Goal: Transaction & Acquisition: Download file/media

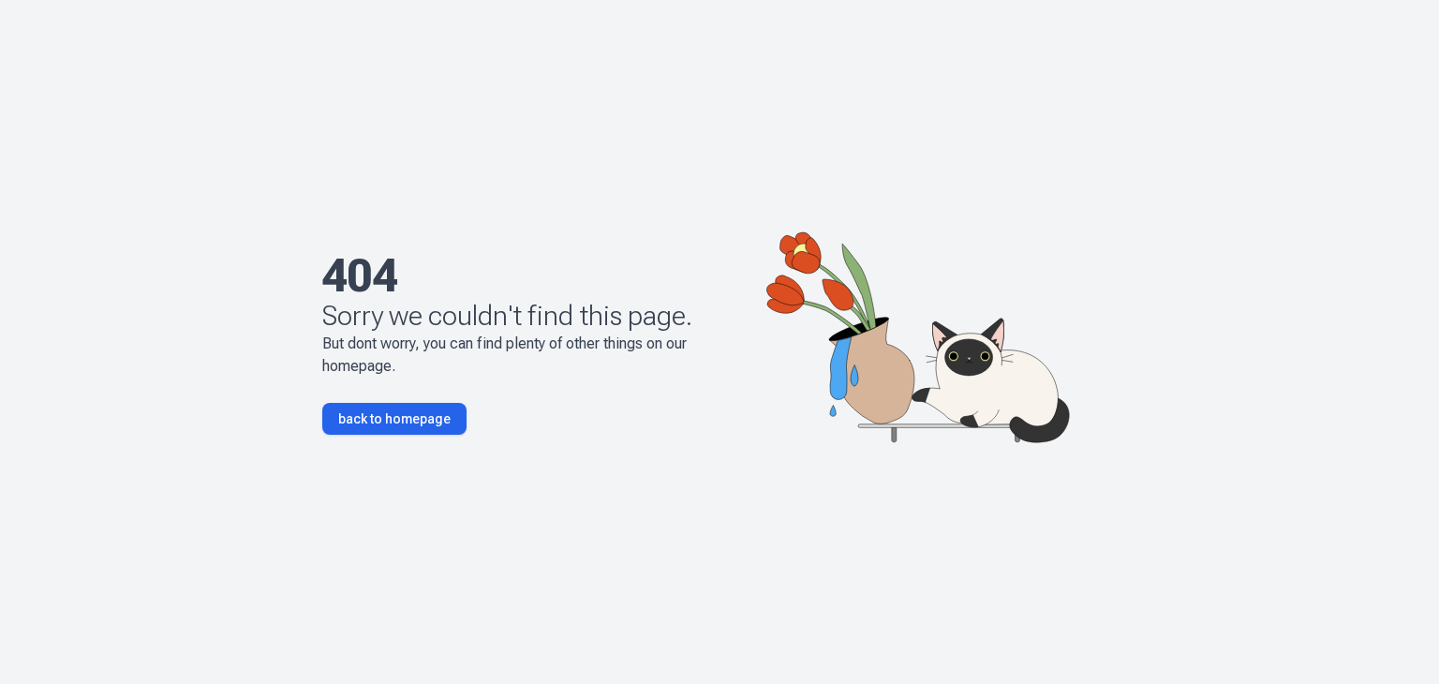
click at [401, 421] on link "back to homepage" at bounding box center [394, 419] width 144 height 32
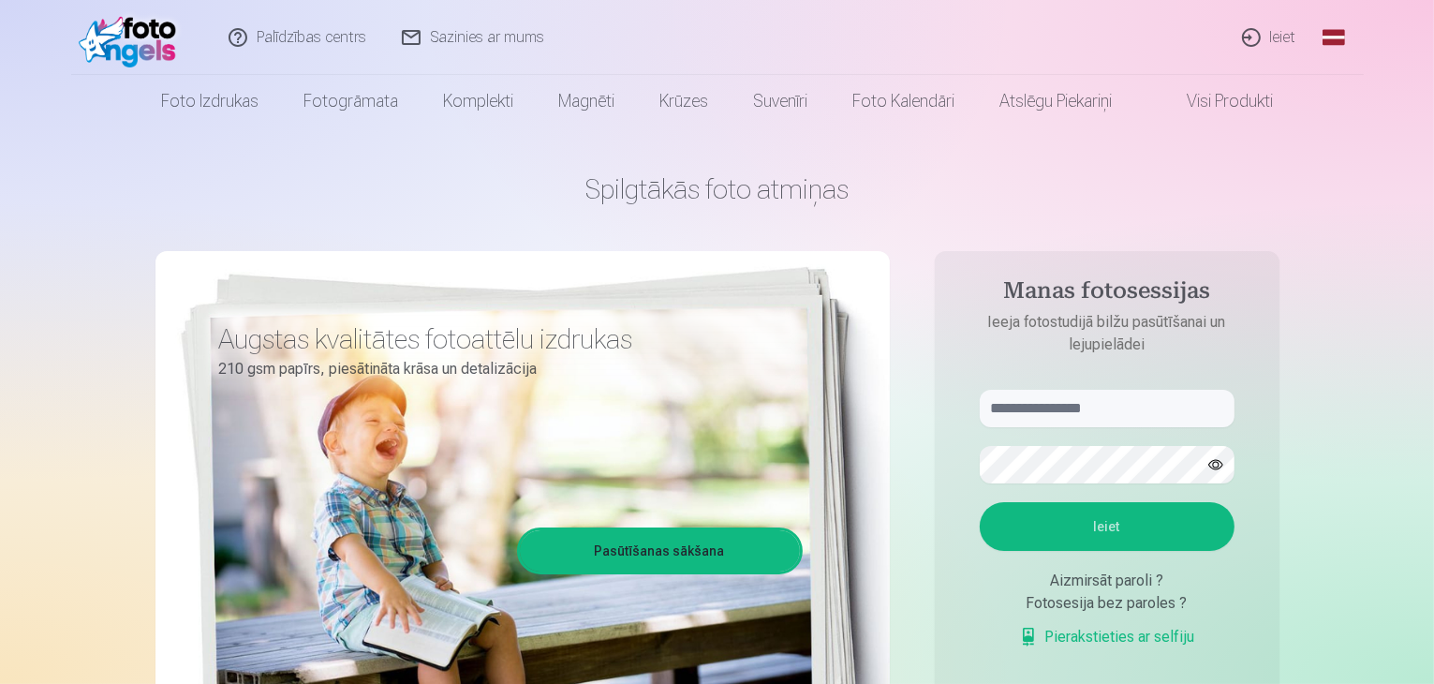
click at [1280, 46] on link "Ieiet" at bounding box center [1270, 37] width 90 height 75
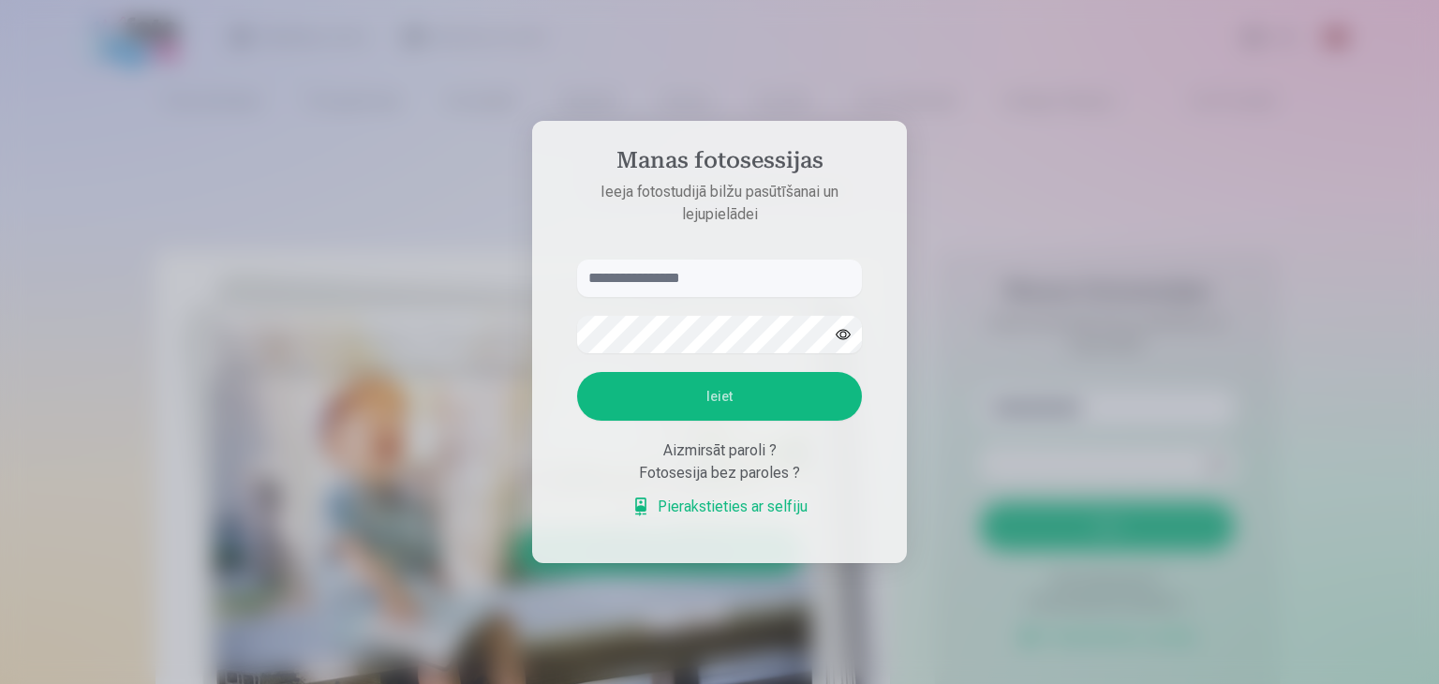
click at [687, 274] on input "text" at bounding box center [719, 277] width 285 height 37
click at [739, 276] on input "text" at bounding box center [719, 277] width 285 height 37
type input "*"
type input "**********"
click at [844, 334] on button "button" at bounding box center [843, 335] width 36 height 36
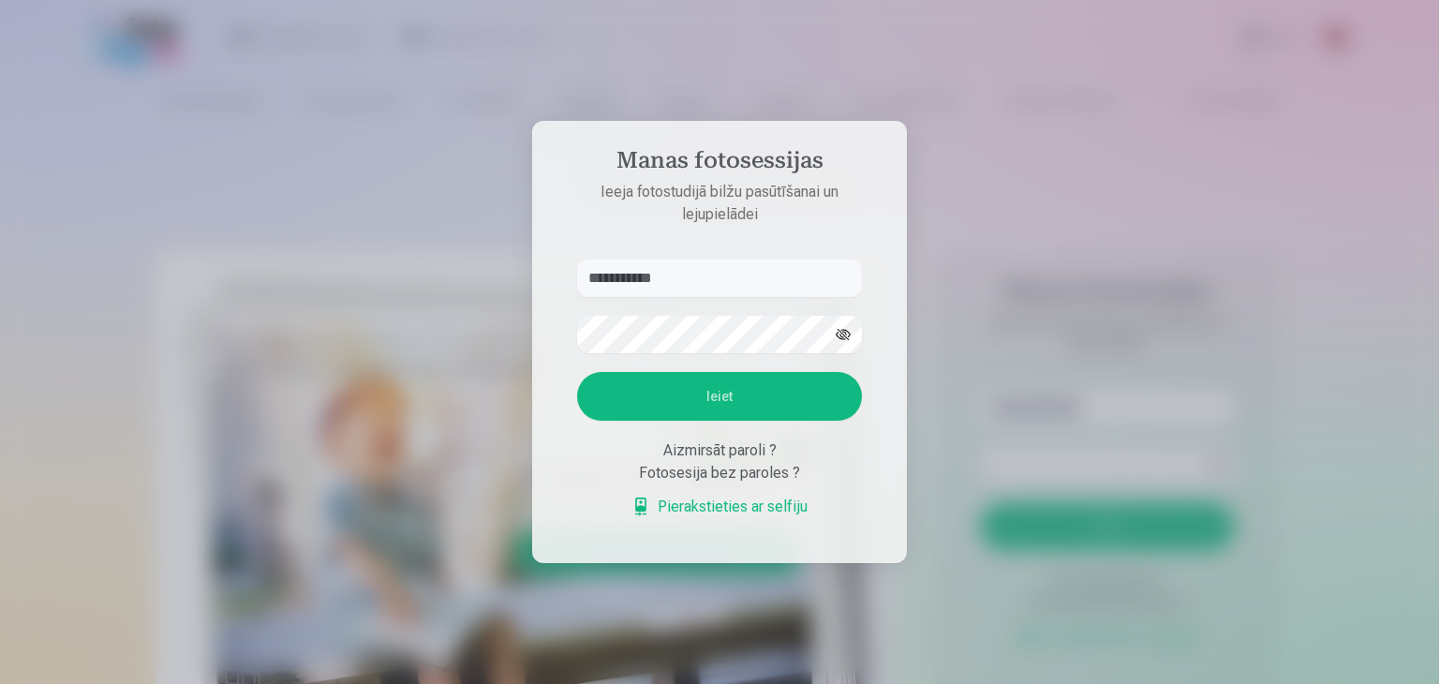
click at [702, 380] on button "Ieiet" at bounding box center [719, 396] width 285 height 49
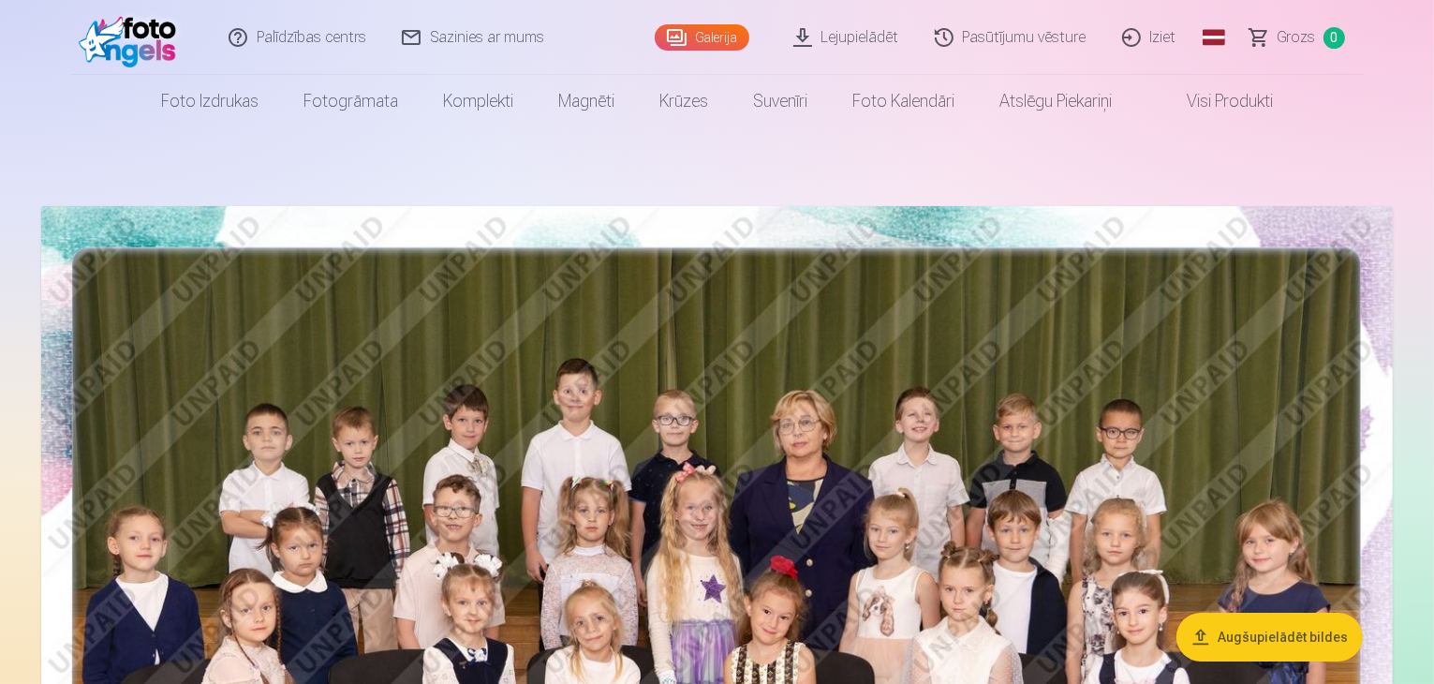
click at [847, 40] on link "Lejupielādēt" at bounding box center [846, 37] width 141 height 75
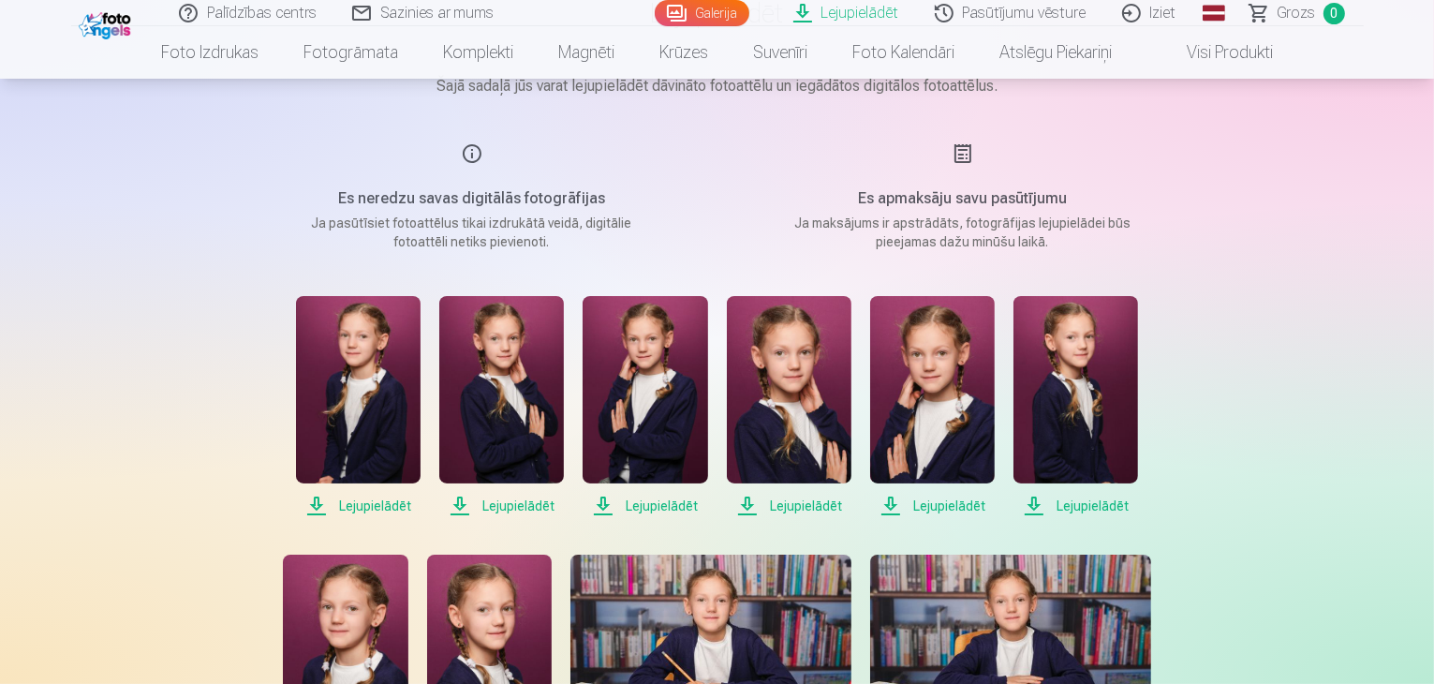
scroll to position [187, 0]
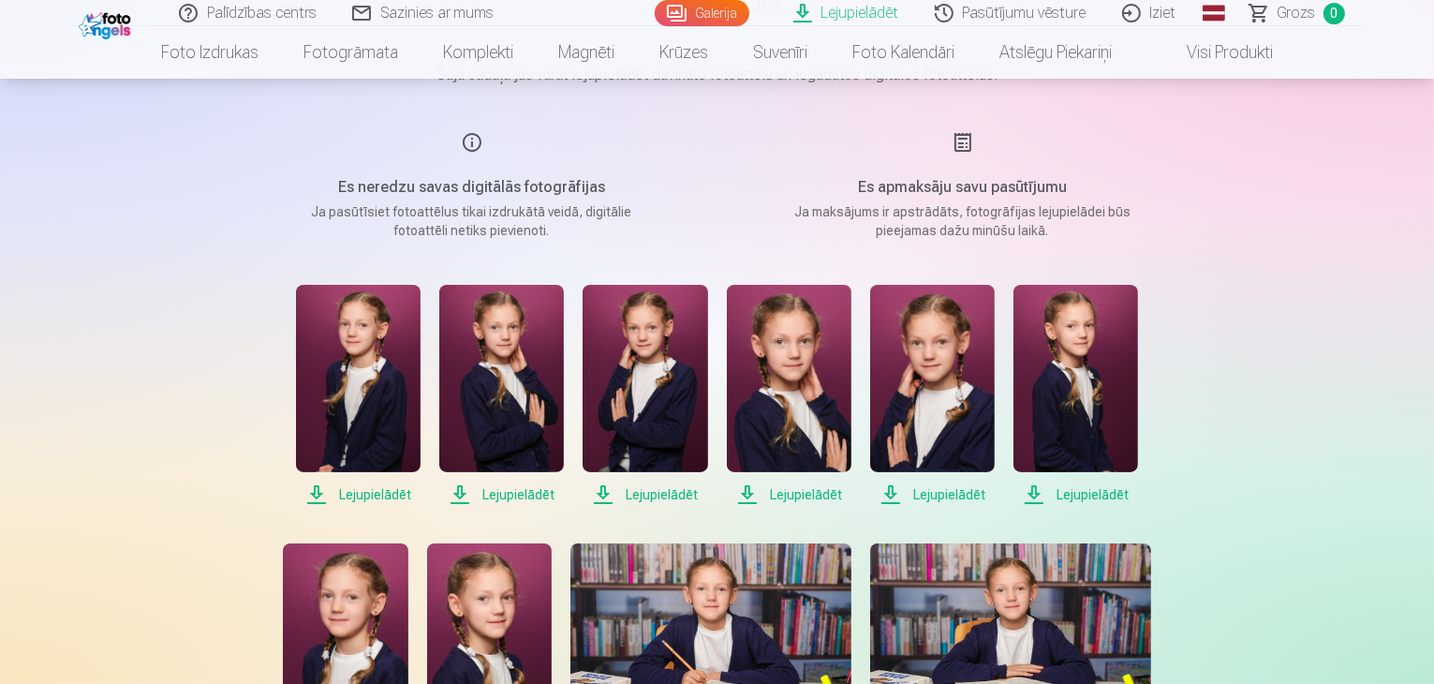
click at [378, 497] on span "Lejupielādēt" at bounding box center [358, 494] width 125 height 22
click at [503, 496] on span "Lejupielādēt" at bounding box center [501, 494] width 125 height 22
click at [663, 499] on span "Lejupielādēt" at bounding box center [645, 494] width 125 height 22
click at [778, 495] on span "Lejupielādēt" at bounding box center [789, 494] width 125 height 22
click at [947, 494] on span "Lejupielādēt" at bounding box center [932, 494] width 125 height 22
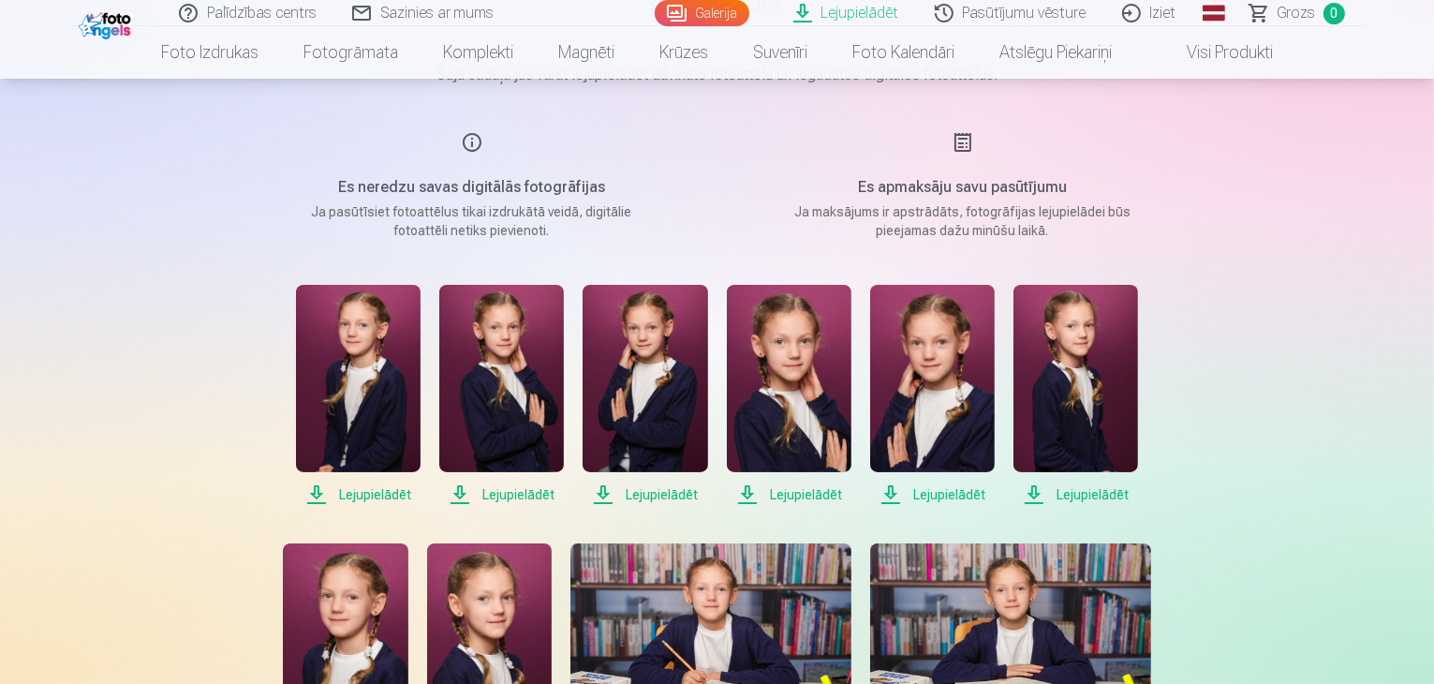
click at [1083, 494] on span "Lejupielādēt" at bounding box center [1075, 494] width 125 height 22
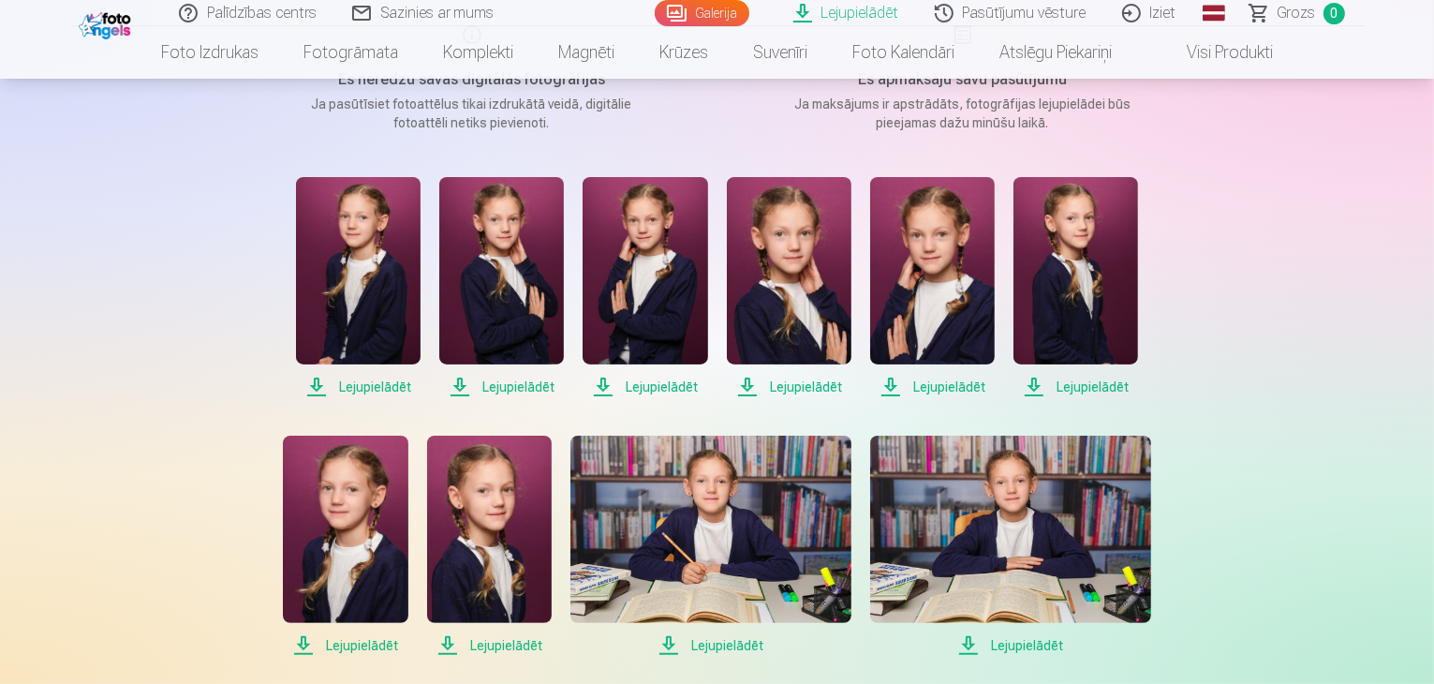
scroll to position [375, 0]
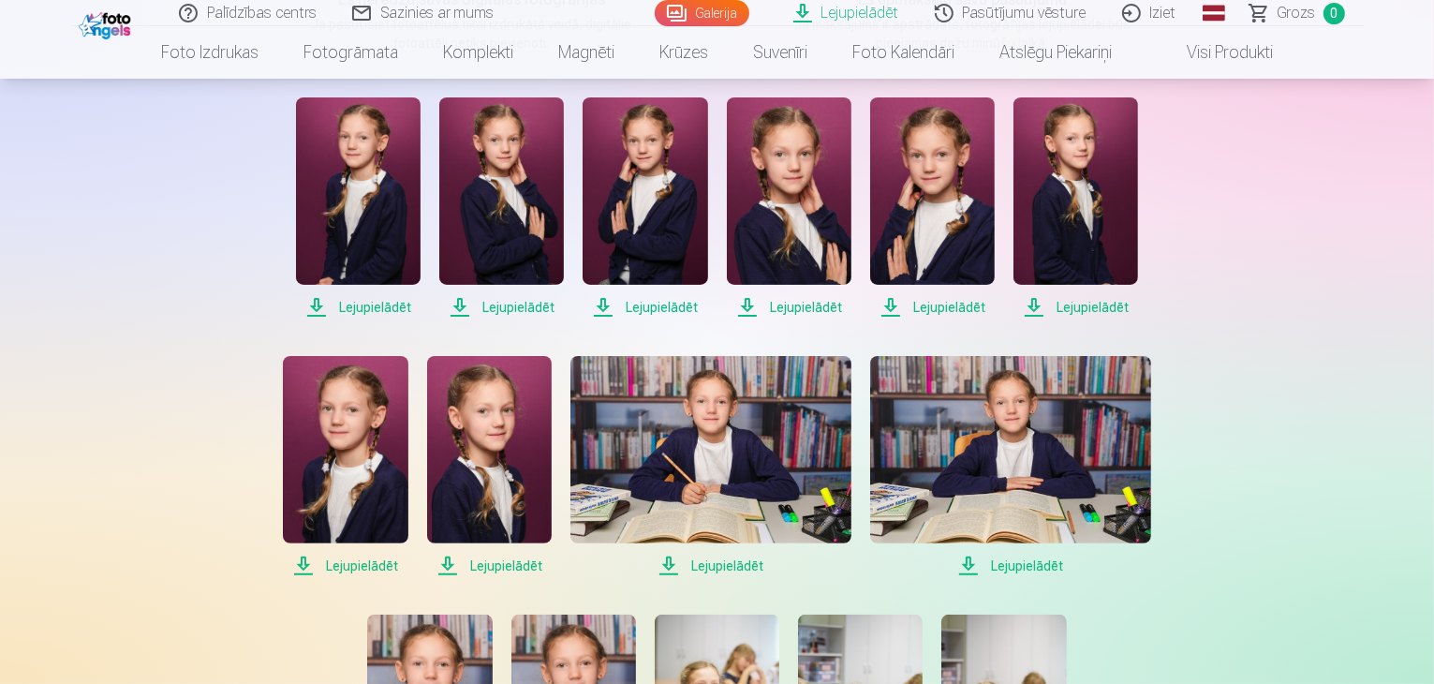
click at [352, 567] on span "Lejupielādēt" at bounding box center [345, 565] width 125 height 22
click at [490, 563] on span "Lejupielādēt" at bounding box center [489, 565] width 125 height 22
click at [740, 567] on span "Lejupielādēt" at bounding box center [710, 565] width 281 height 22
click at [997, 568] on span "Lejupielādēt" at bounding box center [1010, 565] width 281 height 22
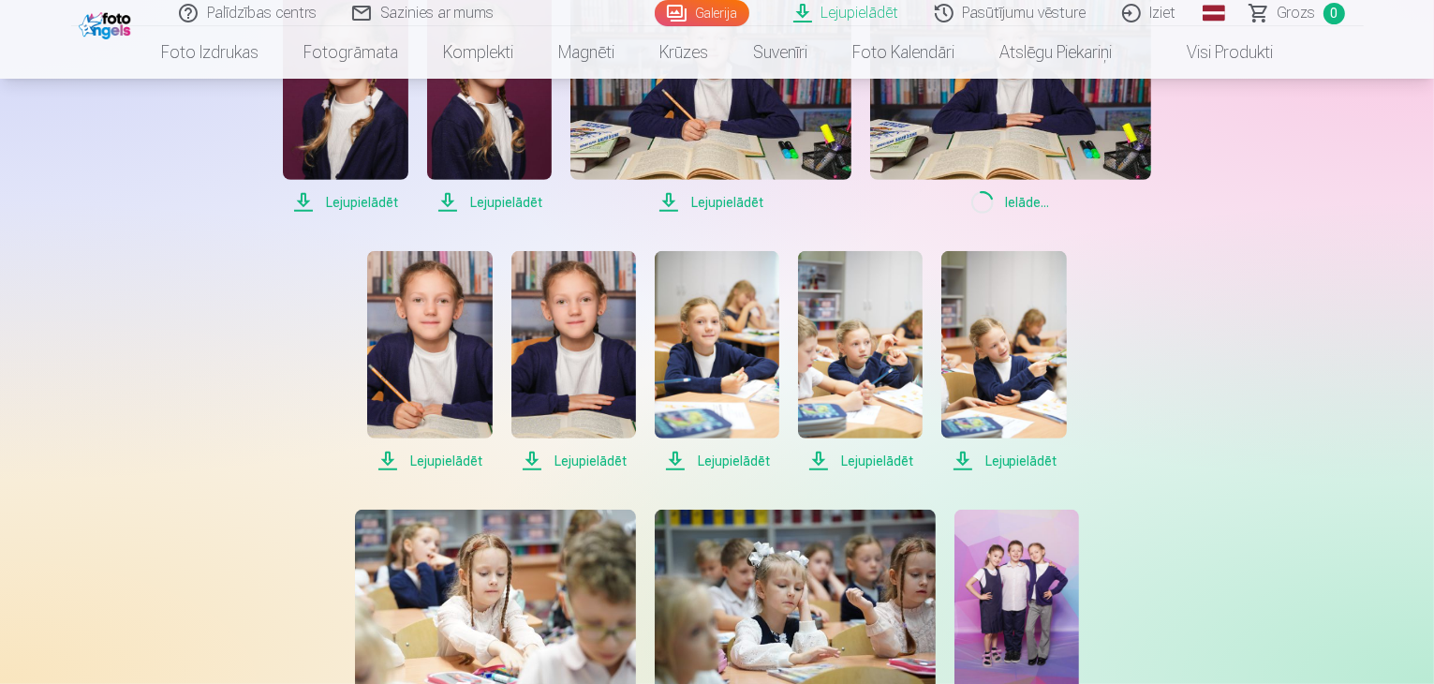
scroll to position [749, 0]
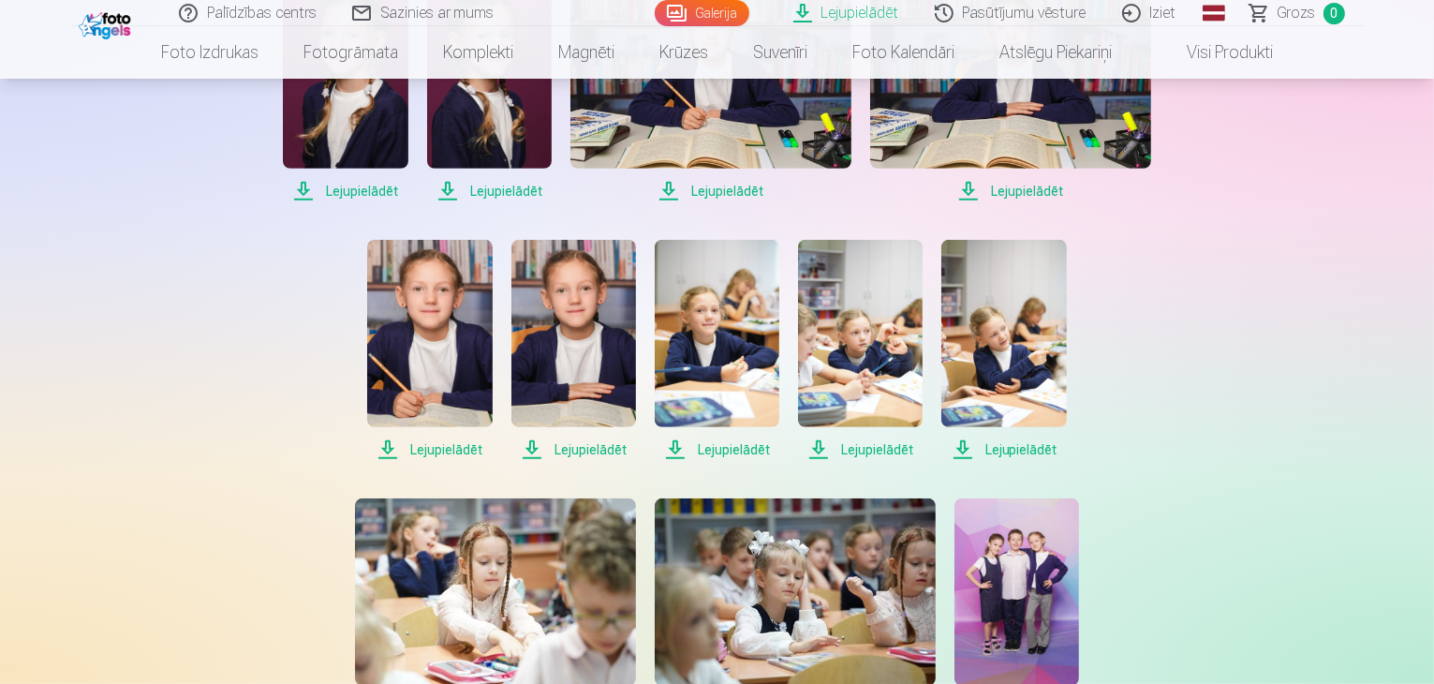
click at [423, 452] on span "Lejupielādēt" at bounding box center [429, 449] width 125 height 22
click at [586, 450] on span "Lejupielādēt" at bounding box center [573, 449] width 125 height 22
click at [713, 453] on span "Lejupielādēt" at bounding box center [717, 449] width 125 height 22
click at [859, 450] on span "Lejupielādēt" at bounding box center [860, 449] width 125 height 22
click at [991, 452] on span "Lejupielādēt" at bounding box center [1003, 449] width 125 height 22
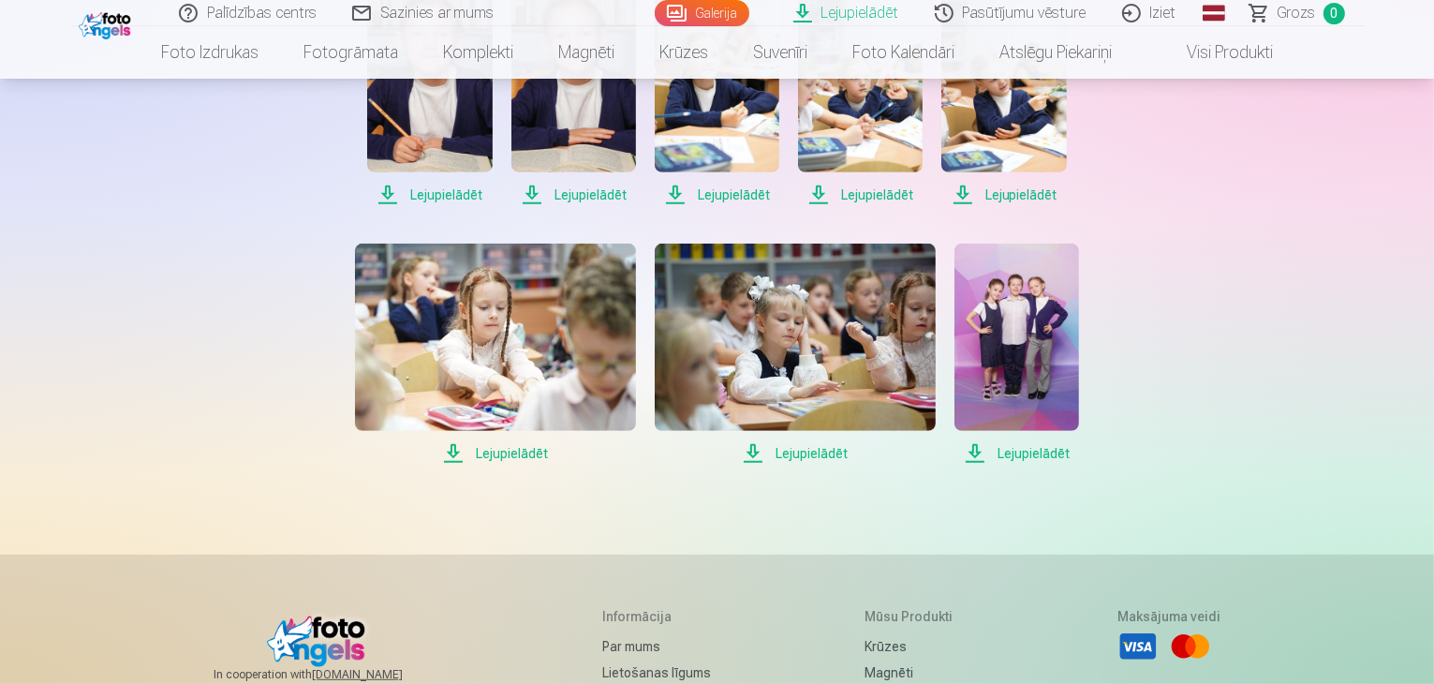
scroll to position [1030, 0]
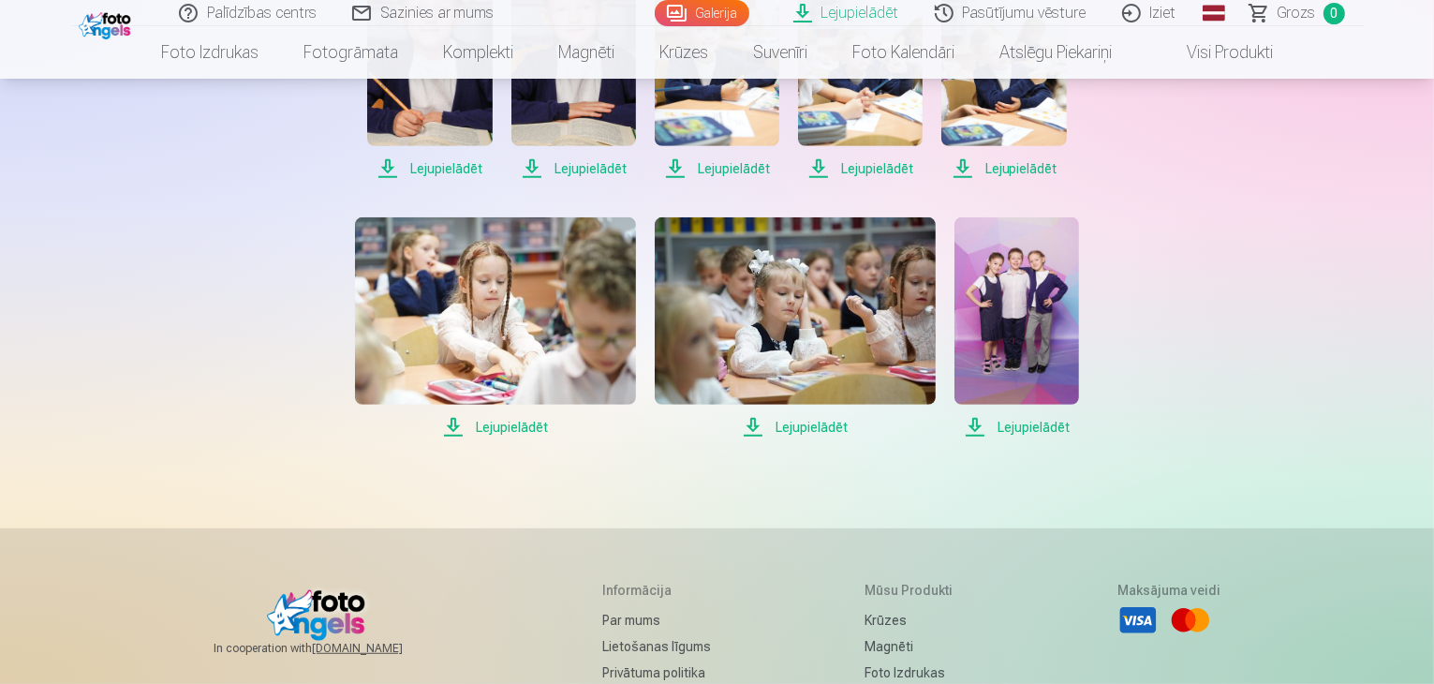
click at [998, 424] on span "Lejupielādēt" at bounding box center [1016, 427] width 125 height 22
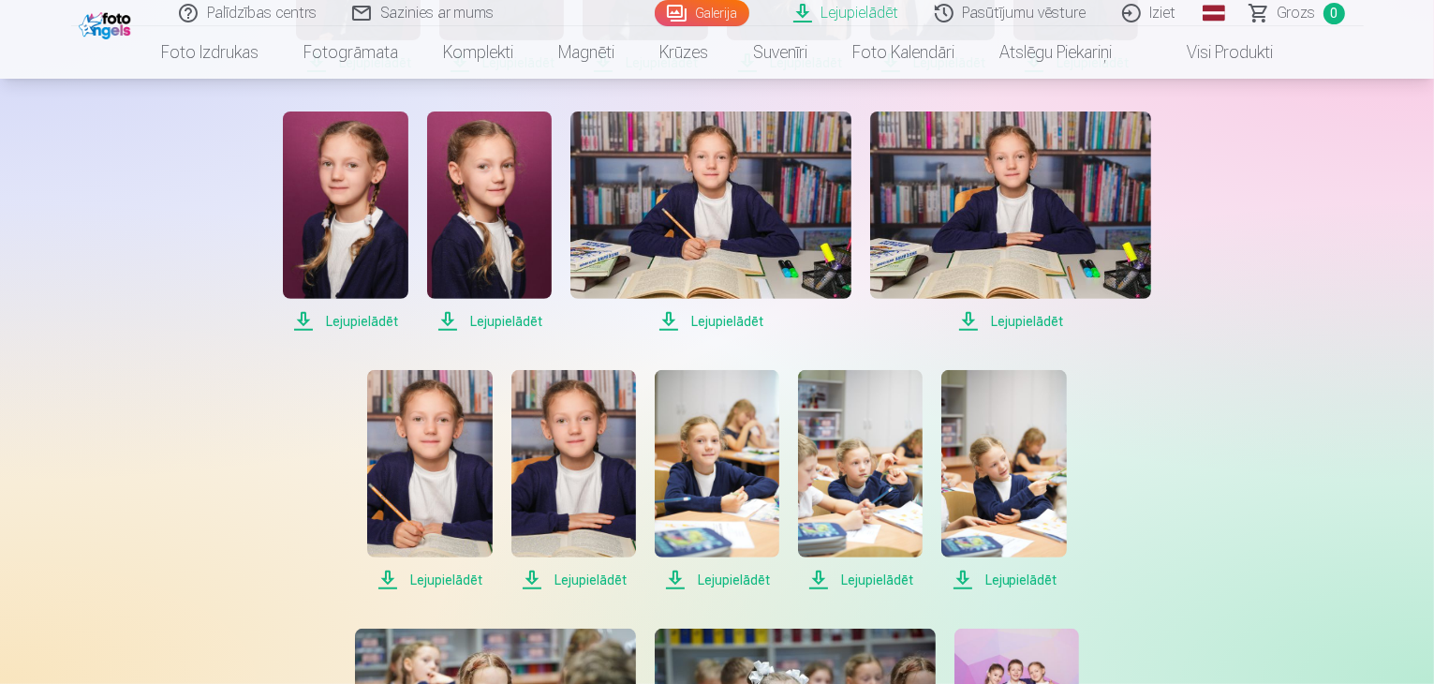
scroll to position [656, 0]
